Goal: Download file/media

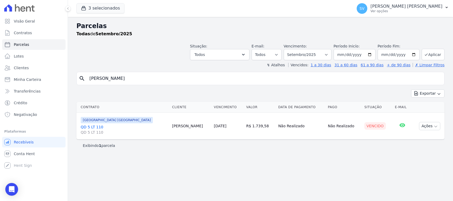
select select
click at [390, 12] on p "Ver opções" at bounding box center [407, 11] width 72 height 4
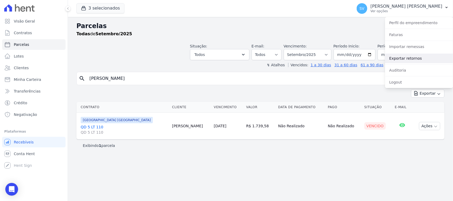
click at [406, 57] on link "Exportar retornos" at bounding box center [419, 59] width 68 height 10
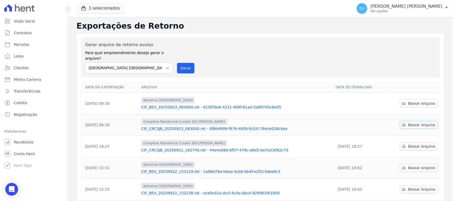
click at [415, 122] on span "Baixar Arquivo" at bounding box center [421, 124] width 27 height 5
drag, startPoint x: 401, startPoint y: 98, endPoint x: 449, endPoint y: 80, distance: 51.0
click at [402, 101] on icon at bounding box center [404, 103] width 4 height 4
click at [418, 101] on span "Baixar Arquivo" at bounding box center [421, 103] width 27 height 5
click at [124, 64] on select "[GEOGRAPHIC_DATA] COMPLEXO RESIDENCIAL [GEOGRAPHIC_DATA] 300 - [GEOGRAPHIC_DATA…" at bounding box center [129, 67] width 88 height 11
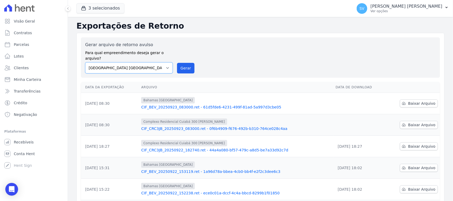
select select "a999329b-d322-46c5-b2df-9163b092fb9b"
click at [85, 62] on select "[GEOGRAPHIC_DATA] COMPLEXO RESIDENCIAL [GEOGRAPHIC_DATA] 300 - [GEOGRAPHIC_DATA…" at bounding box center [129, 67] width 88 height 11
click at [184, 64] on button "Gerar" at bounding box center [186, 68] width 18 height 11
drag, startPoint x: 128, startPoint y: 64, endPoint x: 129, endPoint y: 66, distance: 2.9
click at [128, 64] on select "[GEOGRAPHIC_DATA] COMPLEXO RESIDENCIAL [GEOGRAPHIC_DATA] 300 - [GEOGRAPHIC_DATA…" at bounding box center [129, 67] width 88 height 11
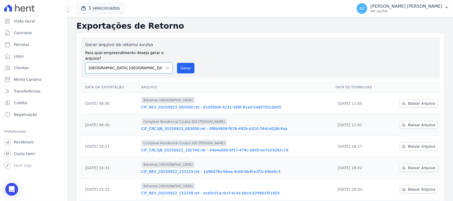
select select "a999329b-d322-46c5-b2df-9163b092fb9b"
click at [85, 62] on select "[GEOGRAPHIC_DATA] COMPLEXO RESIDENCIAL [GEOGRAPHIC_DATA] 300 - [GEOGRAPHIC_DATA…" at bounding box center [129, 67] width 88 height 11
click at [177, 65] on button "Gerar" at bounding box center [186, 68] width 18 height 11
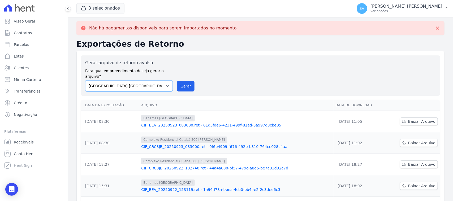
click at [123, 85] on select "[GEOGRAPHIC_DATA] COMPLEXO RESIDENCIAL [GEOGRAPHIC_DATA] 300 - [GEOGRAPHIC_DATA…" at bounding box center [129, 85] width 88 height 11
select select "a999329b-d322-46c5-b2df-9163b092fb9b"
click at [85, 80] on select "[GEOGRAPHIC_DATA] COMPLEXO RESIDENCIAL [GEOGRAPHIC_DATA] 300 - [GEOGRAPHIC_DATA…" at bounding box center [129, 85] width 88 height 11
click at [178, 81] on button "Gerar" at bounding box center [186, 86] width 18 height 11
click at [140, 82] on select "[GEOGRAPHIC_DATA] COMPLEXO RESIDENCIAL [GEOGRAPHIC_DATA] 300 - [GEOGRAPHIC_DATA…" at bounding box center [129, 85] width 88 height 11
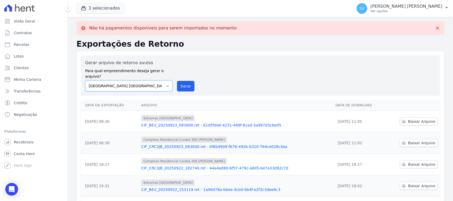
select select "73a372cd-5640-41c8-aaea-11bd74619c10"
click at [85, 80] on select "[GEOGRAPHIC_DATA] COMPLEXO RESIDENCIAL [GEOGRAPHIC_DATA] 300 - [GEOGRAPHIC_DATA…" at bounding box center [129, 85] width 88 height 11
drag, startPoint x: 183, startPoint y: 82, endPoint x: 242, endPoint y: 47, distance: 67.8
click at [183, 82] on button "Gerar" at bounding box center [186, 86] width 18 height 11
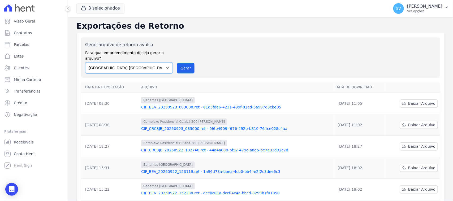
click at [160, 67] on select "[GEOGRAPHIC_DATA] COMPLEXO RESIDENCIAL [GEOGRAPHIC_DATA] 300 - [GEOGRAPHIC_DATA…" at bounding box center [129, 67] width 88 height 11
select select "a999329b-d322-46c5-b2df-9163b092fb9b"
click at [85, 62] on select "[GEOGRAPHIC_DATA] COMPLEXO RESIDENCIAL [GEOGRAPHIC_DATA] 300 - [GEOGRAPHIC_DATA…" at bounding box center [129, 67] width 88 height 11
drag, startPoint x: 184, startPoint y: 62, endPoint x: 253, endPoint y: 48, distance: 69.8
click at [184, 63] on button "Gerar" at bounding box center [186, 68] width 18 height 11
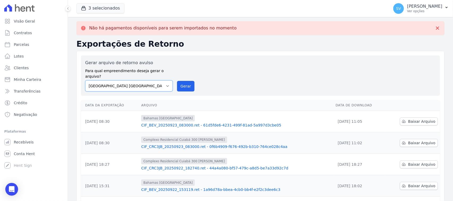
click at [159, 80] on select "[GEOGRAPHIC_DATA] COMPLEXO RESIDENCIAL [GEOGRAPHIC_DATA] 300 - [GEOGRAPHIC_DATA…" at bounding box center [129, 85] width 88 height 11
click at [85, 80] on select "[GEOGRAPHIC_DATA] COMPLEXO RESIDENCIAL [GEOGRAPHIC_DATA] 300 - [GEOGRAPHIC_DATA…" at bounding box center [129, 85] width 88 height 11
click at [177, 81] on button "Gerar" at bounding box center [186, 86] width 18 height 11
click at [149, 80] on select "[GEOGRAPHIC_DATA] COMPLEXO RESIDENCIAL [GEOGRAPHIC_DATA] 300 - [GEOGRAPHIC_DATA…" at bounding box center [129, 85] width 88 height 11
click at [153, 115] on span "Bahamas [GEOGRAPHIC_DATA]" at bounding box center [168, 118] width 54 height 6
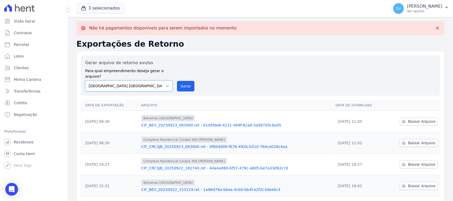
click at [157, 80] on select "[GEOGRAPHIC_DATA] COMPLEXO RESIDENCIAL [GEOGRAPHIC_DATA] 300 - [GEOGRAPHIC_DATA…" at bounding box center [129, 85] width 88 height 11
select select "73a372cd-5640-41c8-aaea-11bd74619c10"
click at [85, 80] on select "[GEOGRAPHIC_DATA] COMPLEXO RESIDENCIAL [GEOGRAPHIC_DATA] 300 - [GEOGRAPHIC_DATA…" at bounding box center [129, 85] width 88 height 11
click at [188, 82] on button "Gerar" at bounding box center [186, 86] width 18 height 11
